Goal: Transaction & Acquisition: Purchase product/service

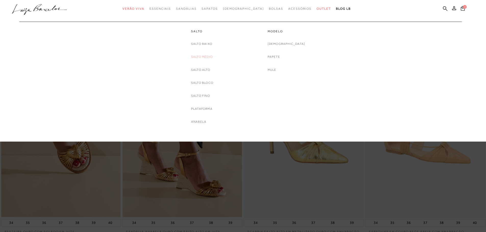
click at [205, 58] on link "Salto Médio" at bounding box center [202, 56] width 22 height 5
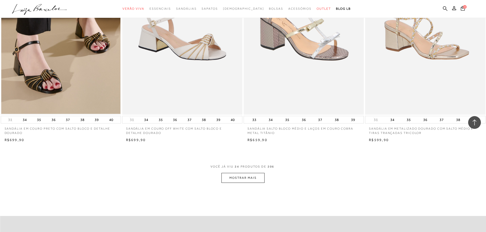
scroll to position [1147, 0]
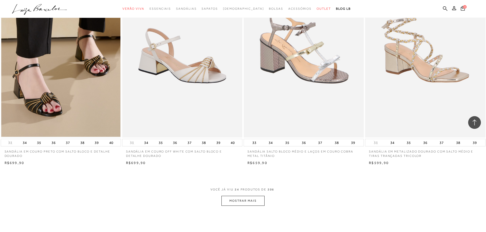
click at [249, 200] on button "MOSTRAR MAIS" at bounding box center [242, 201] width 43 height 10
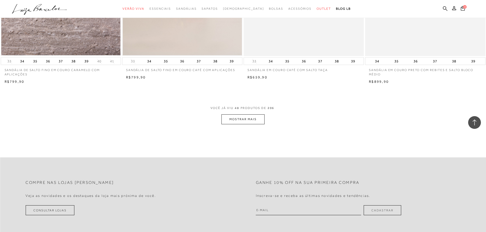
scroll to position [2473, 0]
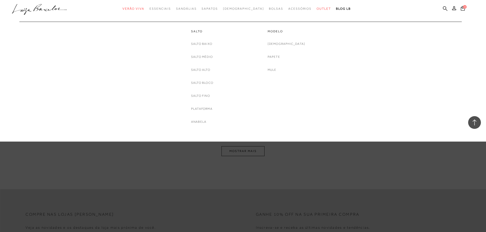
click at [199, 71] on link "Salto Alto" at bounding box center [200, 69] width 19 height 5
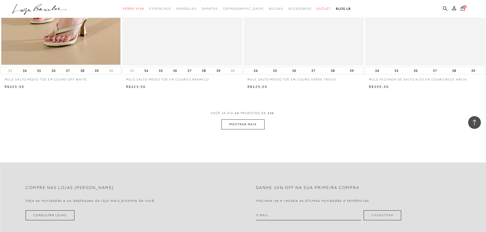
scroll to position [1224, 0]
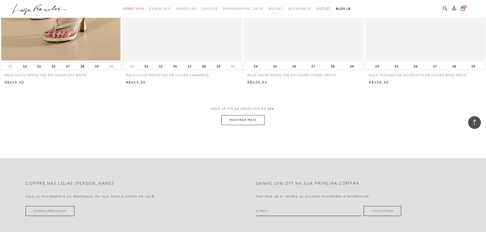
click at [249, 121] on button "MOSTRAR MAIS" at bounding box center [242, 120] width 43 height 10
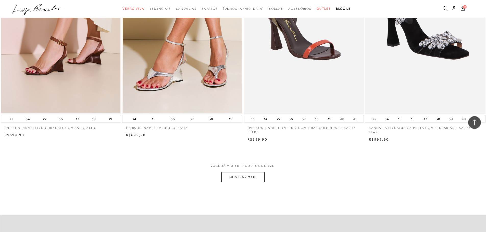
scroll to position [2448, 0]
click at [241, 173] on button "MOSTRAR MAIS" at bounding box center [242, 177] width 43 height 10
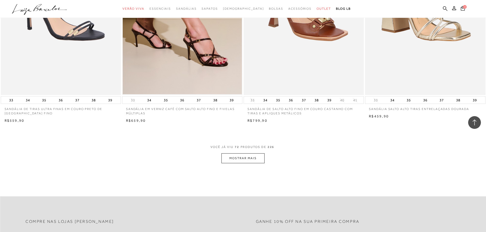
scroll to position [3748, 0]
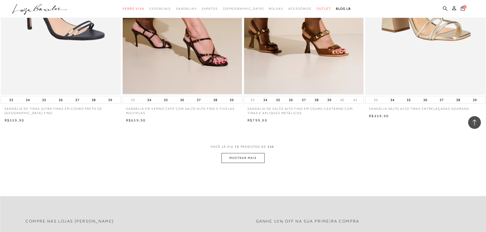
click at [236, 155] on button "MOSTRAR MAIS" at bounding box center [242, 158] width 43 height 10
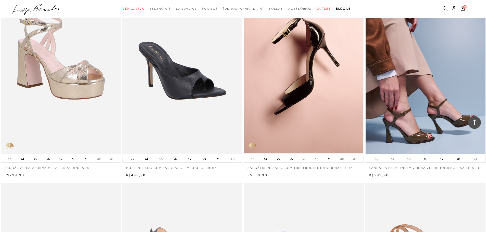
scroll to position [4131, 0]
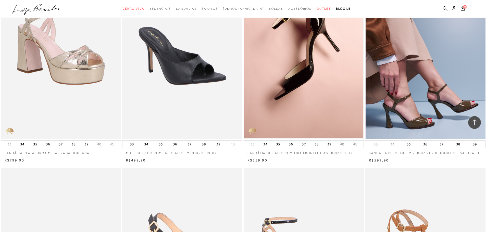
drag, startPoint x: 442, startPoint y: 56, endPoint x: 422, endPoint y: 59, distance: 19.8
click at [422, 59] on img at bounding box center [425, 49] width 120 height 180
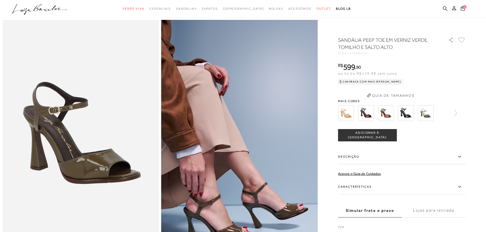
scroll to position [25, 0]
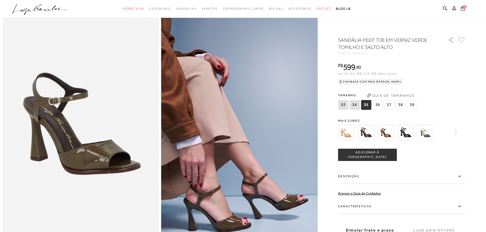
click at [407, 133] on img at bounding box center [406, 133] width 16 height 16
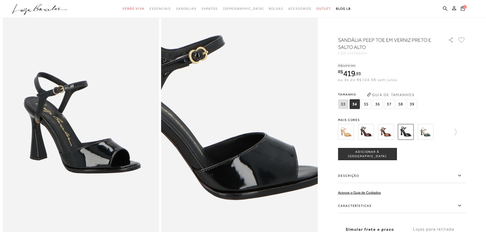
scroll to position [25, 0]
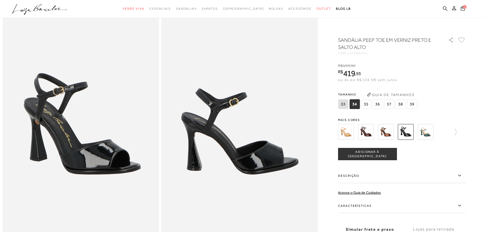
click at [405, 105] on span "38" at bounding box center [400, 104] width 10 height 10
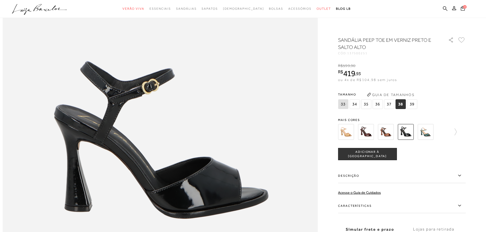
scroll to position [459, 0]
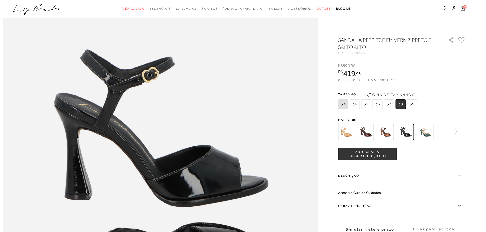
click at [344, 129] on img at bounding box center [346, 132] width 16 height 16
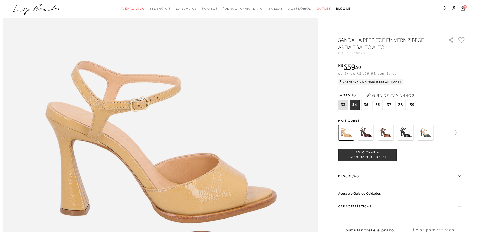
scroll to position [484, 0]
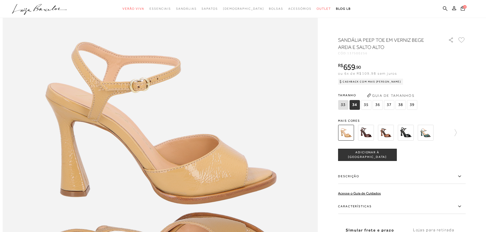
click at [367, 133] on img at bounding box center [366, 133] width 16 height 16
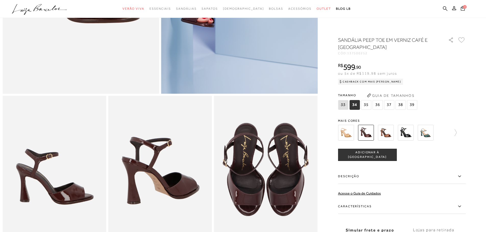
scroll to position [178, 0]
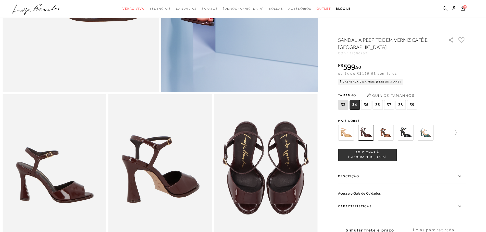
click at [406, 133] on img at bounding box center [406, 133] width 16 height 16
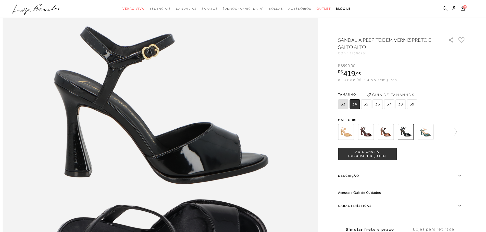
scroll to position [484, 0]
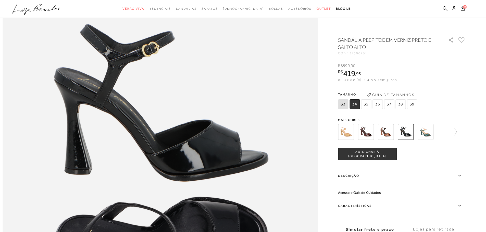
click at [401, 105] on span "38" at bounding box center [400, 104] width 10 height 10
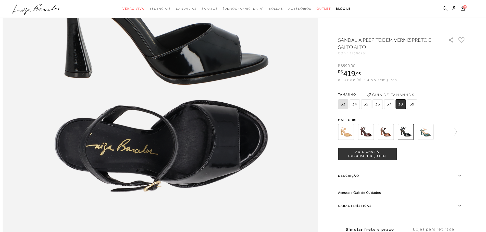
scroll to position [586, 0]
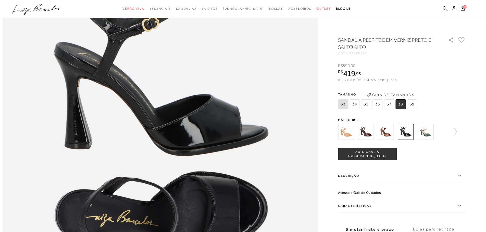
click at [422, 203] on label "Características" at bounding box center [401, 206] width 127 height 15
click at [0, 0] on input "Características" at bounding box center [0, 0] width 0 height 0
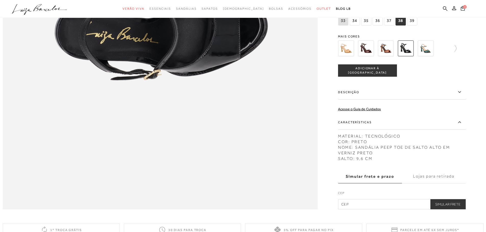
scroll to position [793, 0]
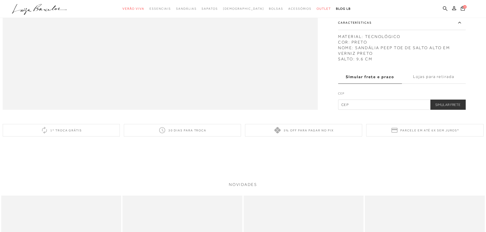
click at [408, 110] on input "text" at bounding box center [401, 105] width 127 height 10
type input "35164-506"
click at [443, 110] on button "Simular Frete" at bounding box center [447, 105] width 35 height 10
click at [455, 110] on button "Simular Frete" at bounding box center [447, 105] width 35 height 10
click at [457, 110] on button "Simular Frete" at bounding box center [447, 105] width 35 height 10
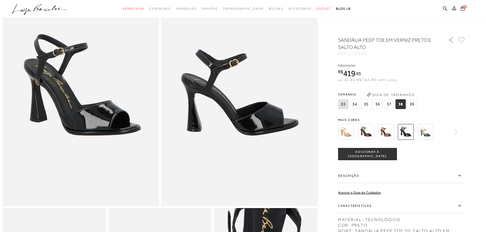
scroll to position [0, 0]
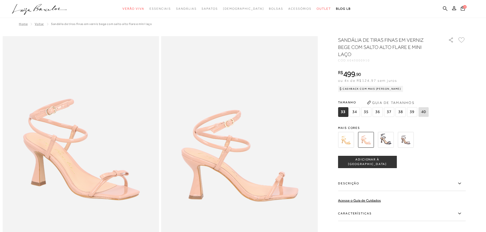
click at [389, 139] on img at bounding box center [386, 140] width 16 height 16
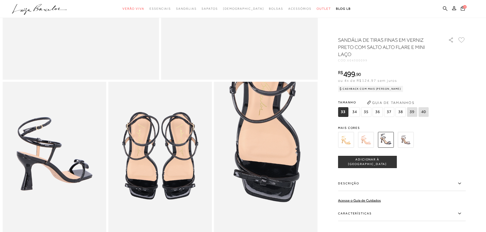
scroll to position [229, 0]
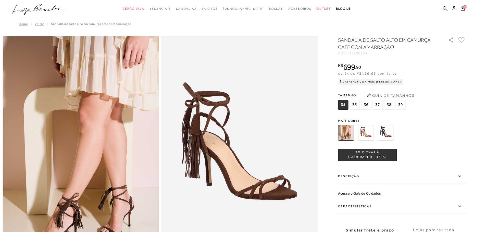
click at [372, 131] on img at bounding box center [366, 133] width 16 height 16
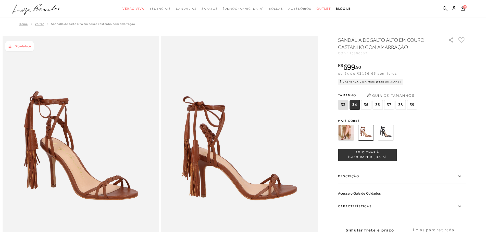
click at [396, 110] on label "38" at bounding box center [400, 105] width 10 height 10
click at [387, 131] on img at bounding box center [386, 133] width 16 height 16
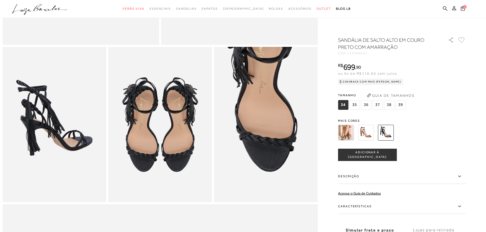
scroll to position [229, 0]
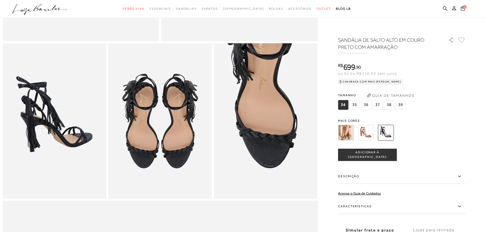
click at [347, 135] on img at bounding box center [346, 133] width 16 height 16
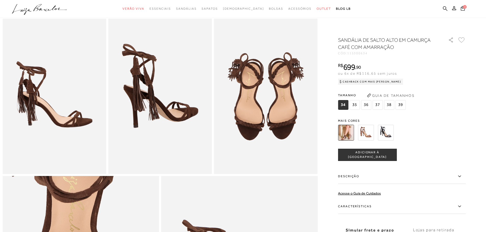
scroll to position [255, 0]
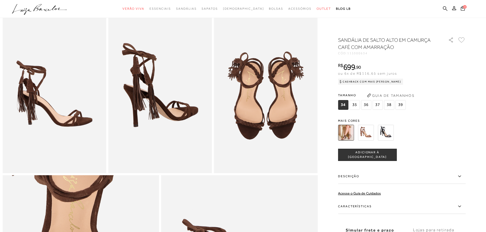
click at [377, 132] on div at bounding box center [395, 132] width 119 height 19
click at [367, 134] on img at bounding box center [366, 133] width 16 height 16
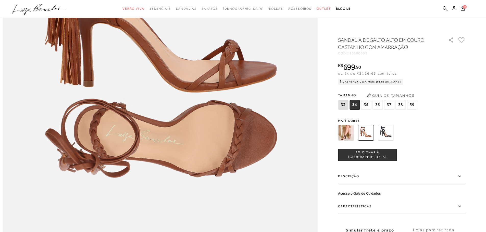
scroll to position [637, 0]
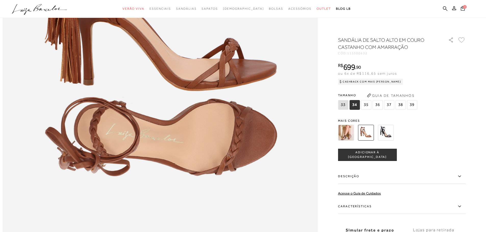
click at [387, 130] on img at bounding box center [386, 133] width 16 height 16
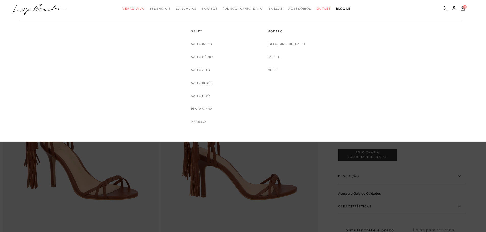
click at [205, 72] on link "Salto Alto" at bounding box center [200, 69] width 19 height 5
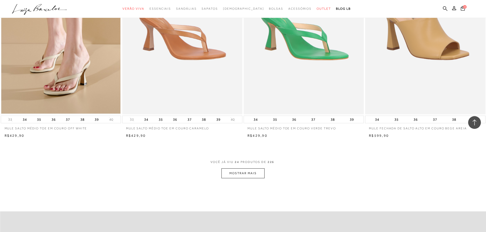
scroll to position [1173, 0]
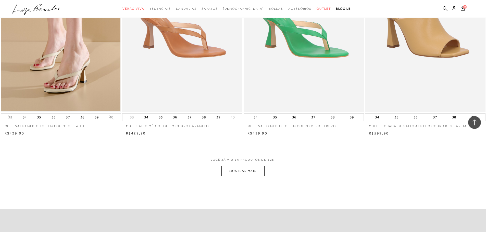
click at [243, 172] on button "MOSTRAR MAIS" at bounding box center [242, 171] width 43 height 10
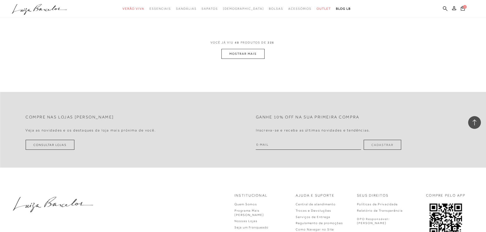
scroll to position [2575, 0]
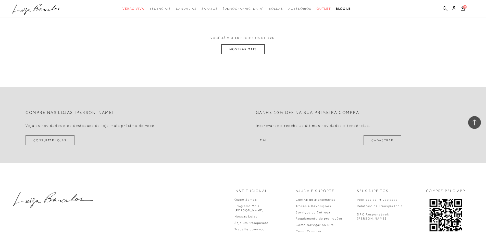
click at [251, 47] on button "MOSTRAR MAIS" at bounding box center [242, 49] width 43 height 10
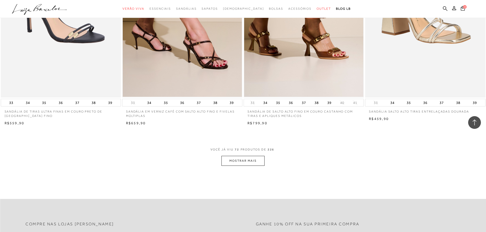
scroll to position [3748, 0]
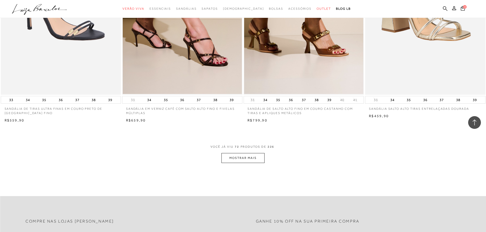
click at [248, 154] on button "MOSTRAR MAIS" at bounding box center [242, 158] width 43 height 10
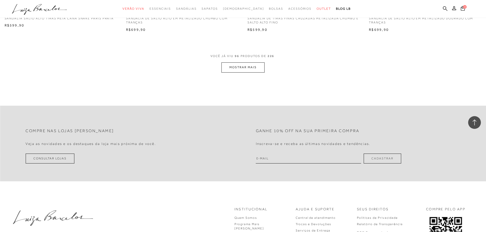
scroll to position [5125, 0]
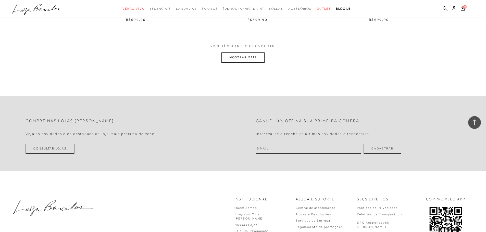
click at [244, 58] on button "MOSTRAR MAIS" at bounding box center [242, 58] width 43 height 10
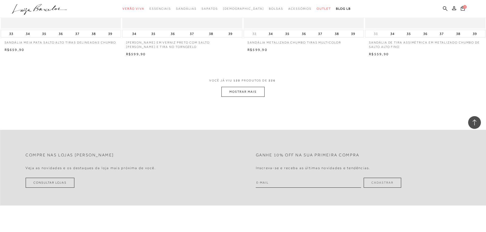
scroll to position [6375, 0]
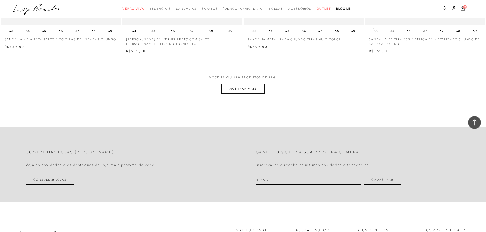
click at [228, 85] on button "MOSTRAR MAIS" at bounding box center [242, 89] width 43 height 10
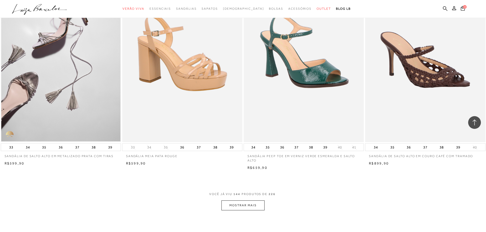
scroll to position [7548, 0]
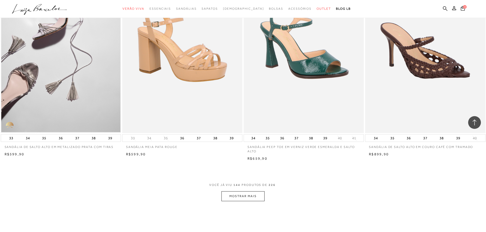
drag, startPoint x: 246, startPoint y: 202, endPoint x: 246, endPoint y: 199, distance: 2.8
click at [246, 196] on button "MOSTRAR MAIS" at bounding box center [242, 197] width 43 height 10
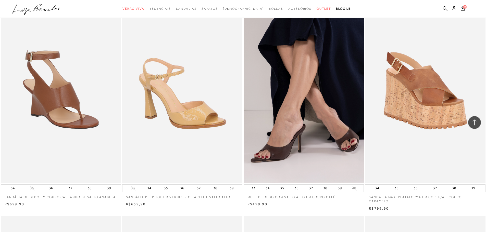
scroll to position [8568, 0]
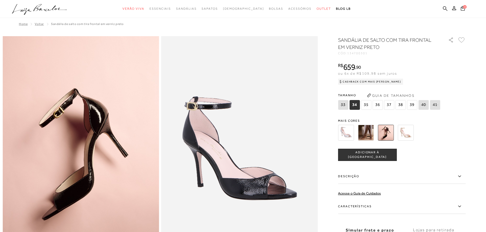
click at [368, 133] on img at bounding box center [366, 133] width 16 height 16
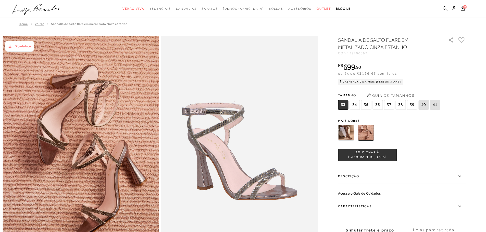
click at [362, 133] on img at bounding box center [366, 133] width 16 height 16
click at [351, 132] on img at bounding box center [346, 133] width 16 height 16
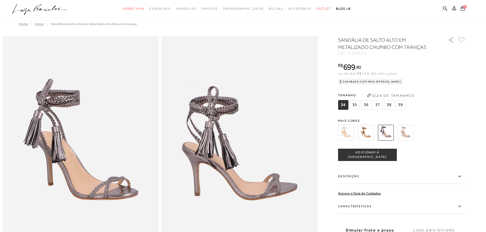
click at [408, 133] on img at bounding box center [406, 133] width 16 height 16
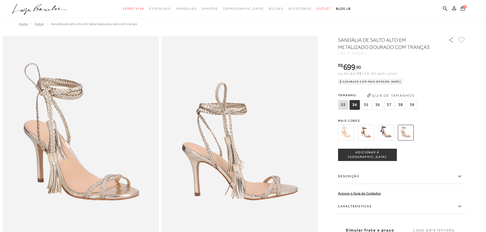
click at [350, 129] on img at bounding box center [346, 133] width 16 height 16
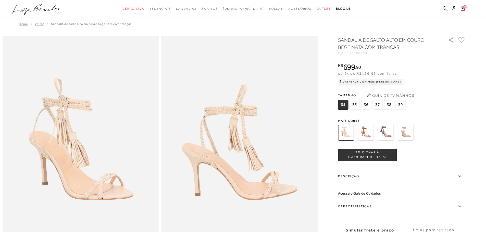
click at [372, 131] on img at bounding box center [366, 133] width 16 height 16
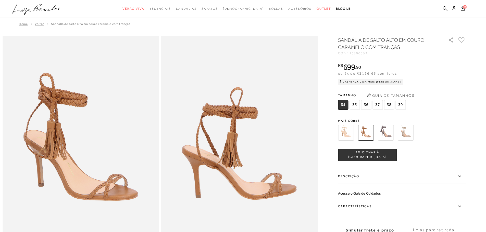
click at [389, 126] on img at bounding box center [386, 133] width 16 height 16
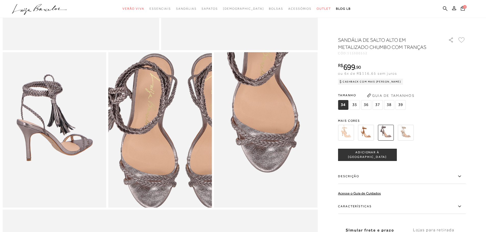
scroll to position [229, 0]
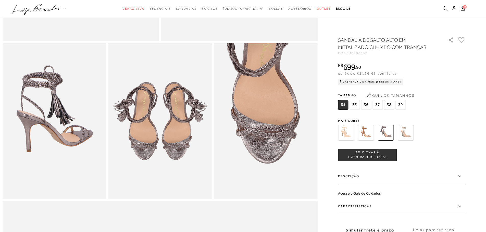
click at [408, 133] on img at bounding box center [406, 133] width 16 height 16
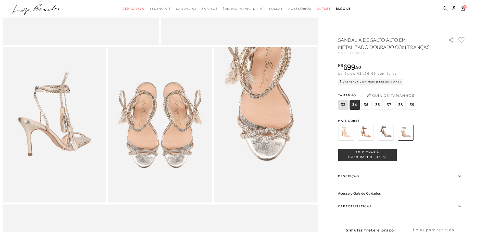
scroll to position [229, 0]
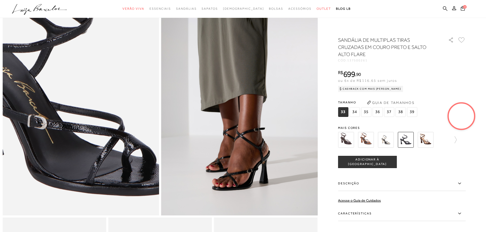
scroll to position [25, 0]
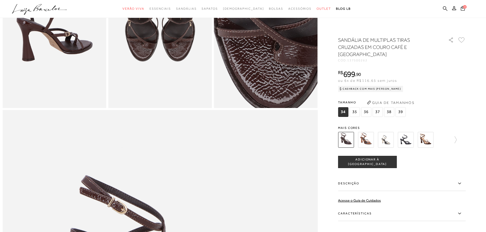
scroll to position [382, 0]
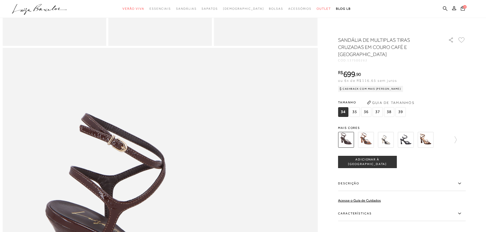
click at [396, 140] on div at bounding box center [391, 140] width 110 height 19
click at [392, 140] on img at bounding box center [386, 140] width 16 height 16
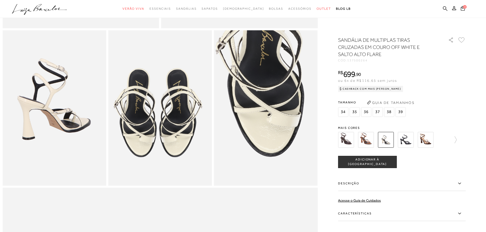
scroll to position [255, 0]
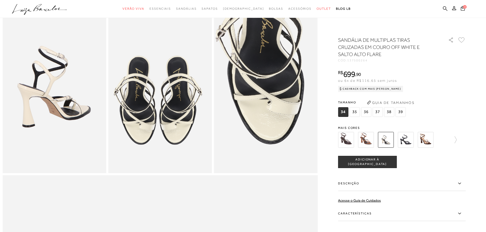
click at [422, 141] on img at bounding box center [425, 140] width 16 height 16
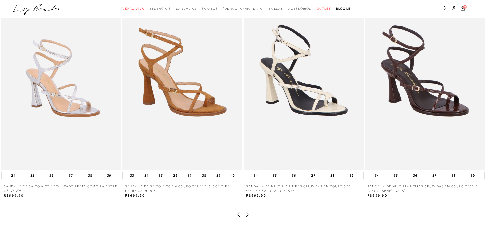
scroll to position [1045, 0]
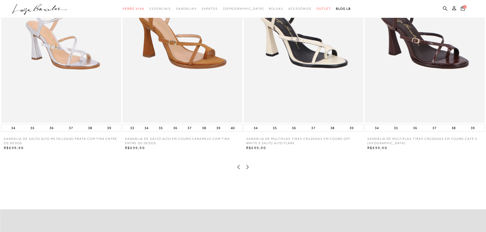
click at [248, 170] on icon at bounding box center [247, 167] width 5 height 5
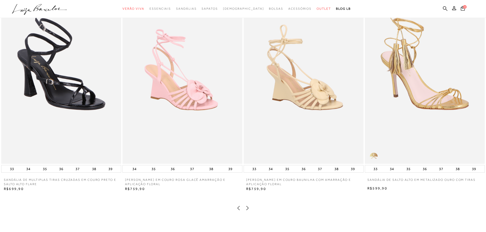
scroll to position [994, 0]
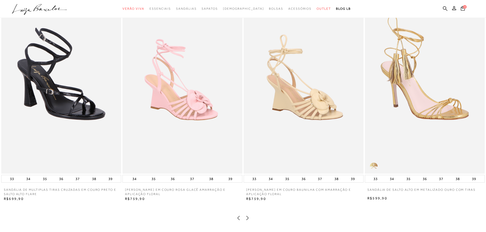
click at [239, 221] on icon at bounding box center [238, 218] width 5 height 5
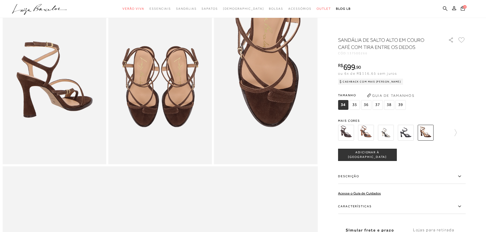
scroll to position [255, 0]
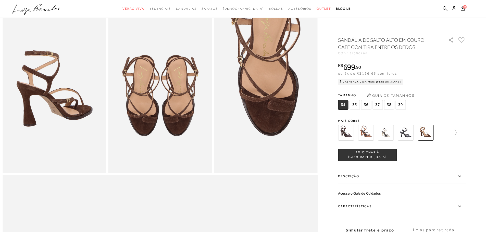
click at [350, 131] on img at bounding box center [346, 133] width 16 height 16
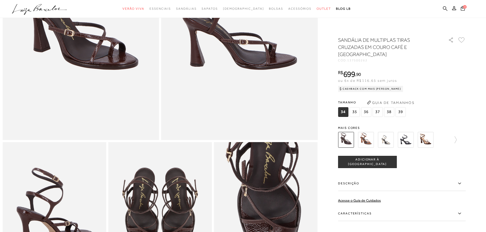
scroll to position [204, 0]
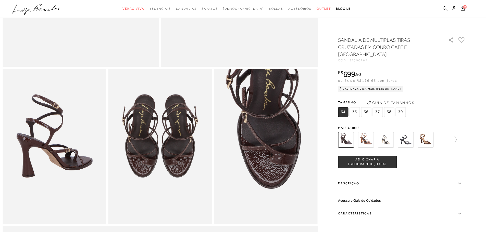
click at [404, 139] on img at bounding box center [406, 140] width 16 height 16
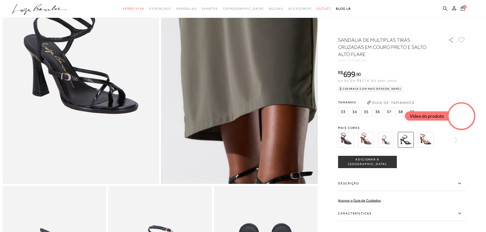
scroll to position [102, 0]
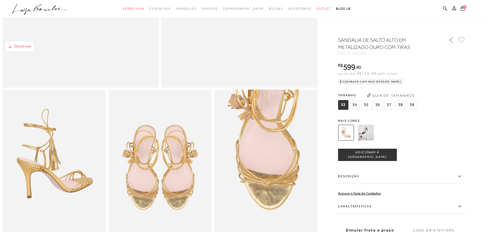
scroll to position [229, 0]
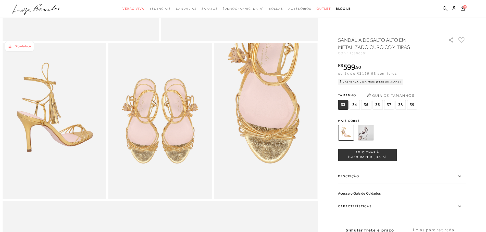
click at [372, 132] on img at bounding box center [366, 133] width 16 height 16
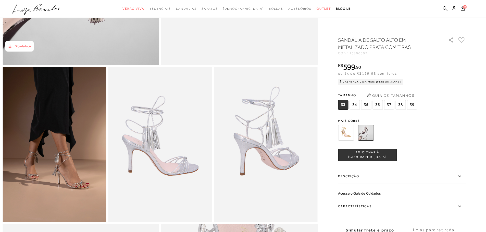
scroll to position [216, 0]
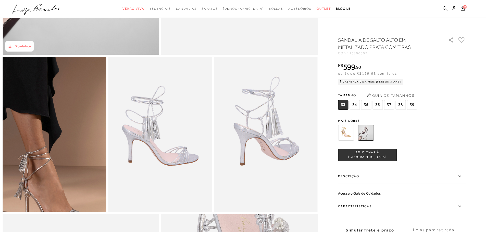
click at [89, 137] on img at bounding box center [18, 136] width 207 height 311
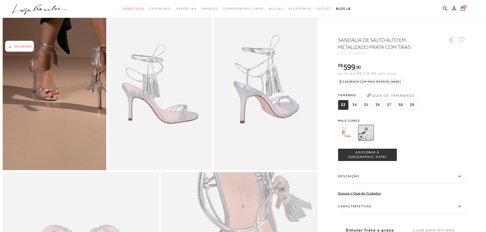
scroll to position [267, 0]
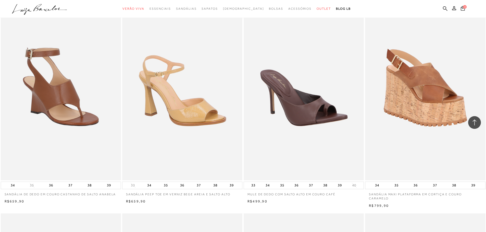
click at [47, 10] on icon ".a{fill-rule:evenodd;}" at bounding box center [39, 9] width 55 height 11
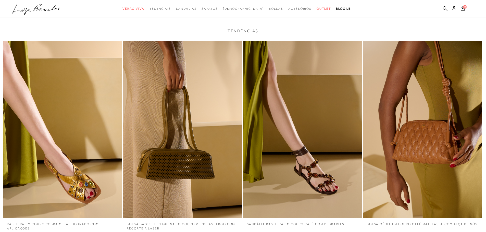
scroll to position [1377, 0]
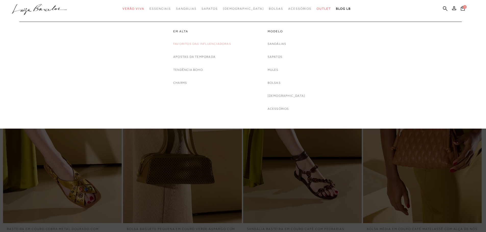
click at [185, 44] on link "Favoritos das Influenciadoras" at bounding box center [202, 43] width 58 height 5
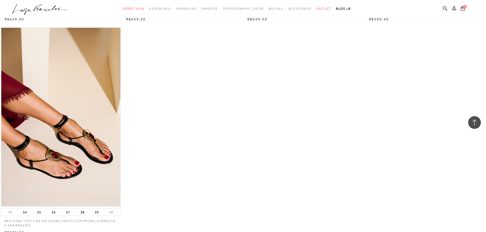
scroll to position [867, 0]
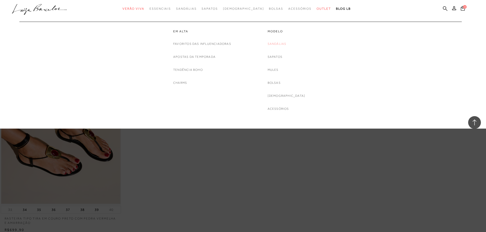
click at [286, 42] on link "Sandálias" at bounding box center [276, 43] width 19 height 5
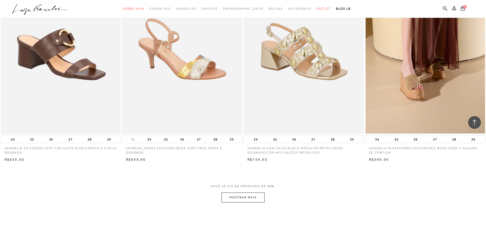
scroll to position [1147, 0]
